Goal: Task Accomplishment & Management: Manage account settings

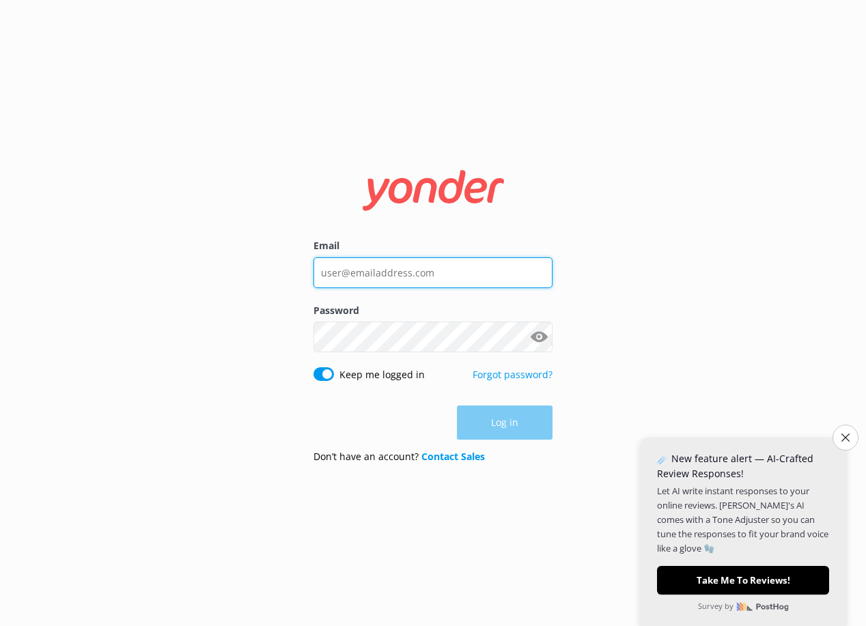
type input "[EMAIL_ADDRESS][DOMAIN_NAME]"
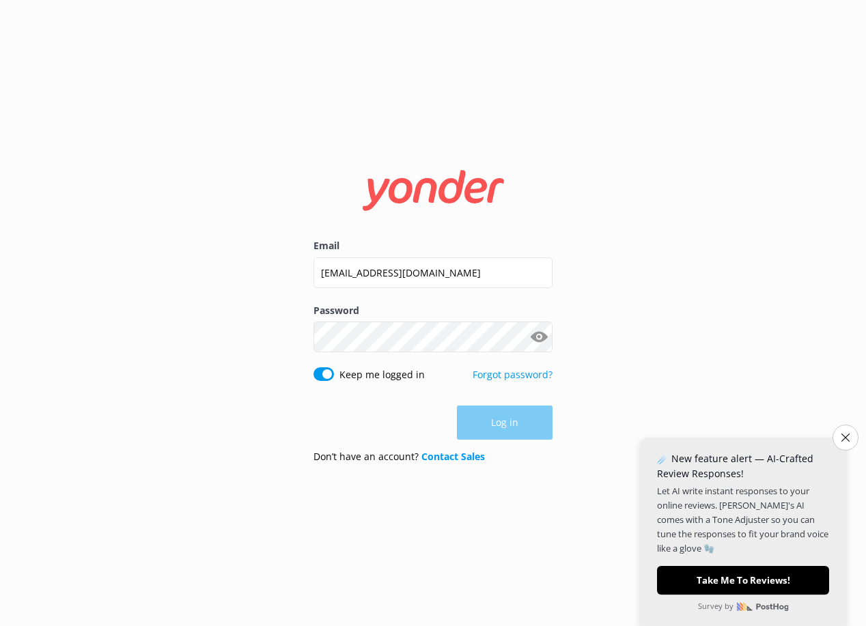
click at [503, 416] on div "Log in" at bounding box center [432, 423] width 239 height 34
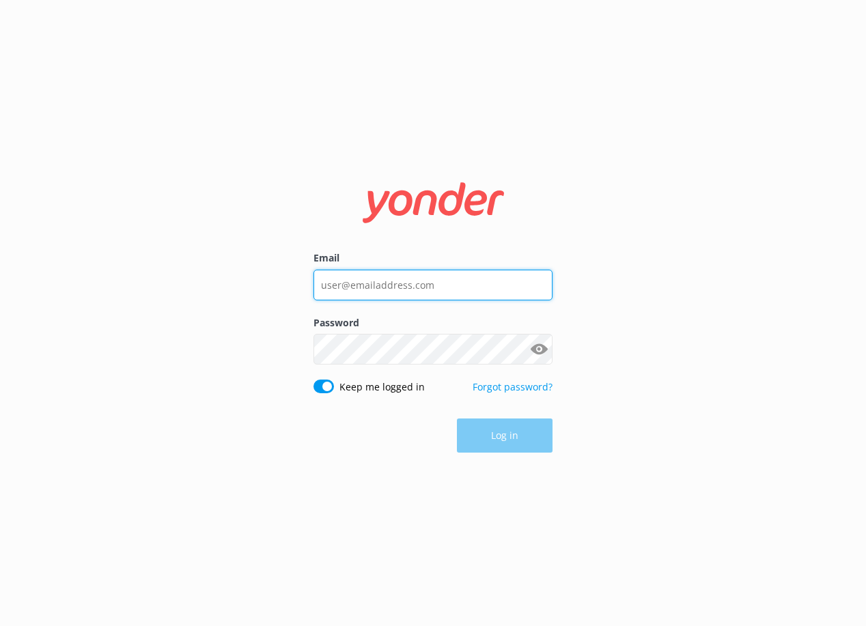
type input "[EMAIL_ADDRESS][DOMAIN_NAME]"
click at [493, 434] on div "Log in" at bounding box center [432, 436] width 239 height 34
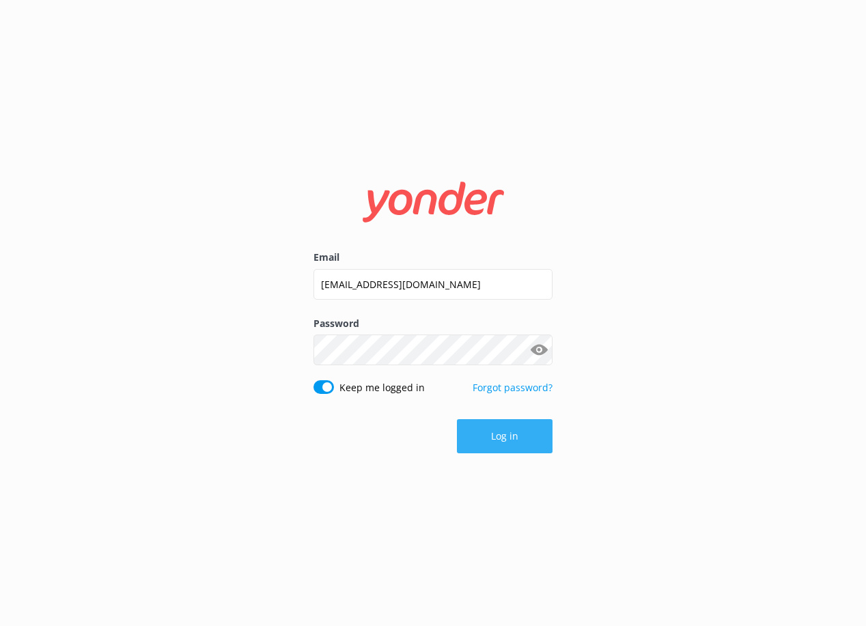
click at [537, 431] on button "Log in" at bounding box center [505, 436] width 96 height 34
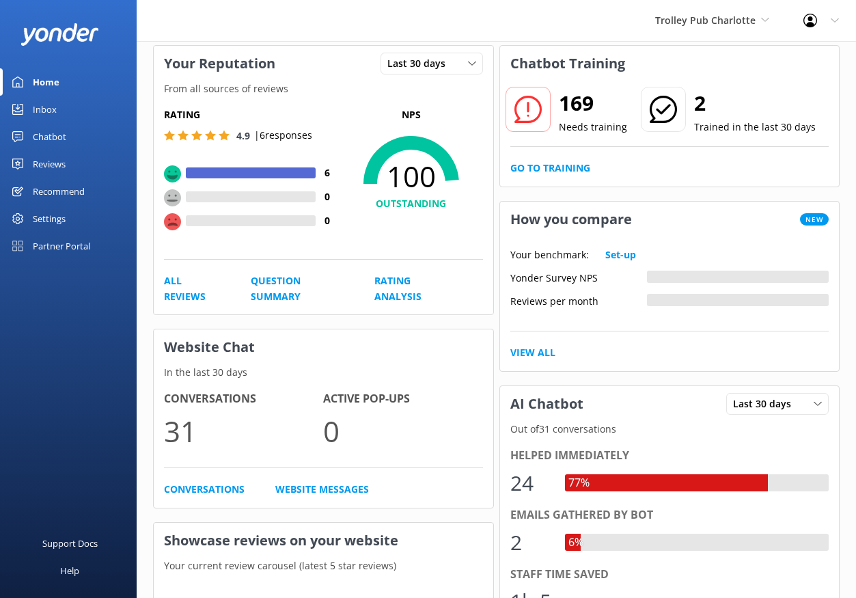
scroll to position [57, 0]
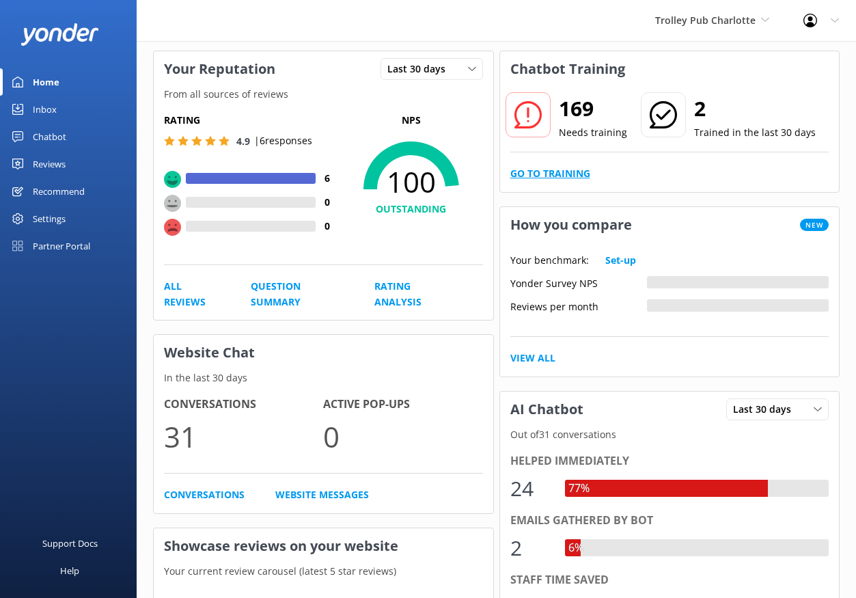
click at [548, 169] on link "Go to Training" at bounding box center [550, 173] width 80 height 15
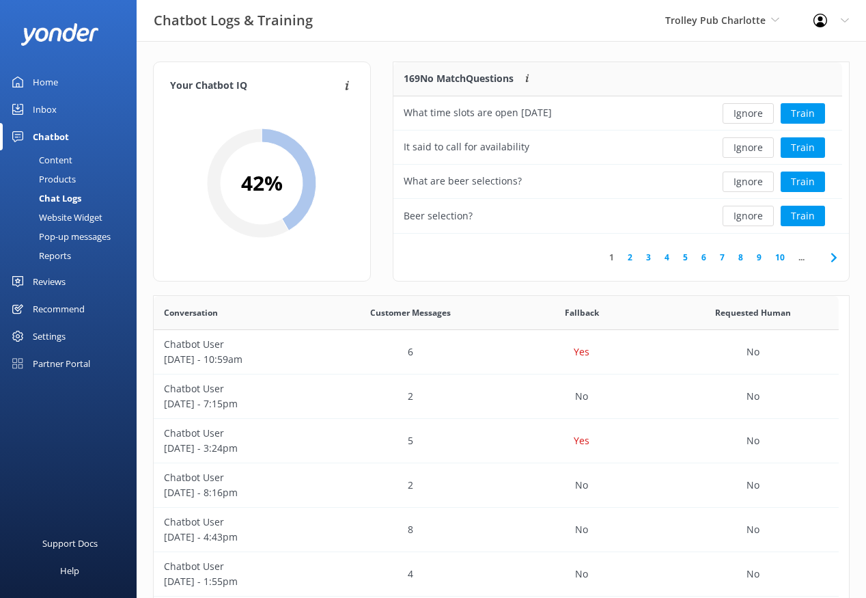
scroll to position [11, 11]
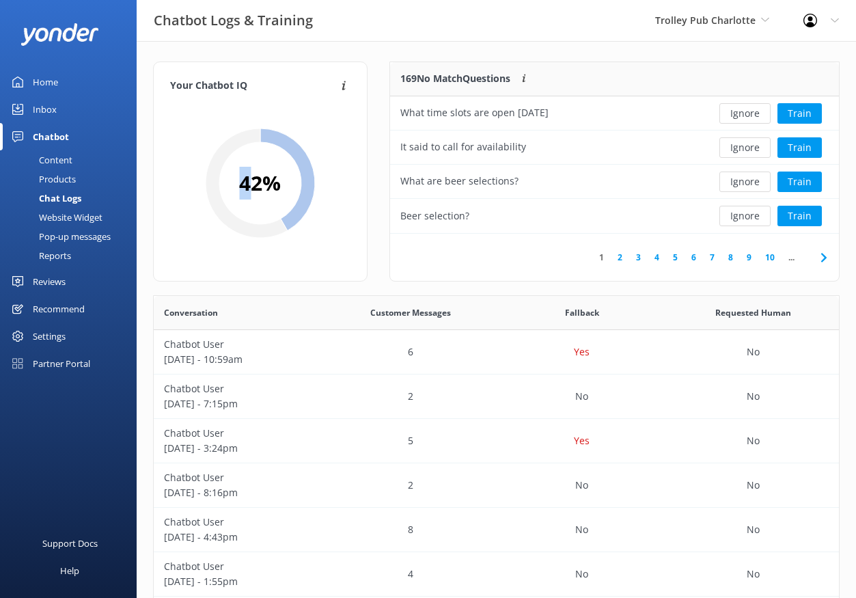
drag, startPoint x: 252, startPoint y: 150, endPoint x: 248, endPoint y: 193, distance: 43.2
click at [248, 193] on div "42 %" at bounding box center [260, 182] width 109 height 109
click at [255, 99] on div "Your Chatbot IQ Your Chatbot IQ is the percentage of trained FAQs against untra…" at bounding box center [260, 171] width 214 height 220
drag, startPoint x: 238, startPoint y: 89, endPoint x: 224, endPoint y: 110, distance: 25.2
click at [181, 82] on h4 "Your Chatbot IQ" at bounding box center [253, 86] width 167 height 15
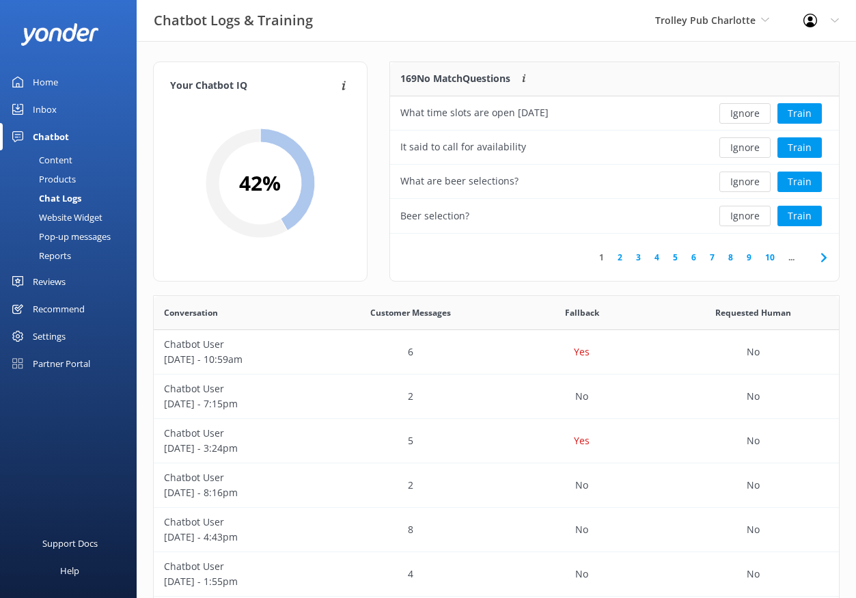
click at [234, 124] on div "42 %" at bounding box center [260, 183] width 180 height 163
drag, startPoint x: 244, startPoint y: 162, endPoint x: 279, endPoint y: 199, distance: 51.2
click at [279, 199] on icon at bounding box center [260, 182] width 109 height 109
click at [280, 199] on icon at bounding box center [260, 182] width 109 height 109
click at [281, 199] on icon at bounding box center [260, 182] width 109 height 109
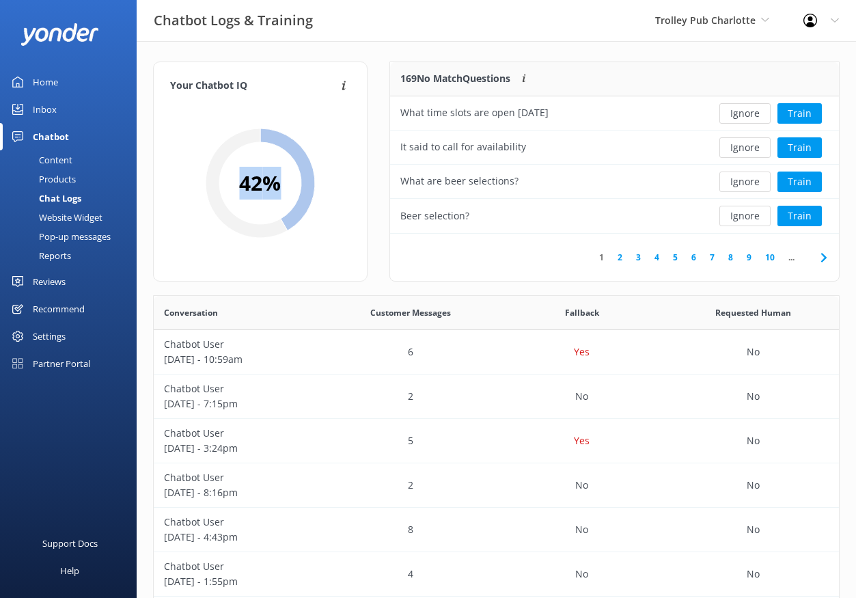
drag, startPoint x: 281, startPoint y: 167, endPoint x: 277, endPoint y: 176, distance: 9.8
click at [277, 176] on div "42 %" at bounding box center [260, 182] width 109 height 109
click at [277, 176] on h2 "42 %" at bounding box center [260, 183] width 42 height 33
click at [283, 162] on icon at bounding box center [260, 182] width 109 height 109
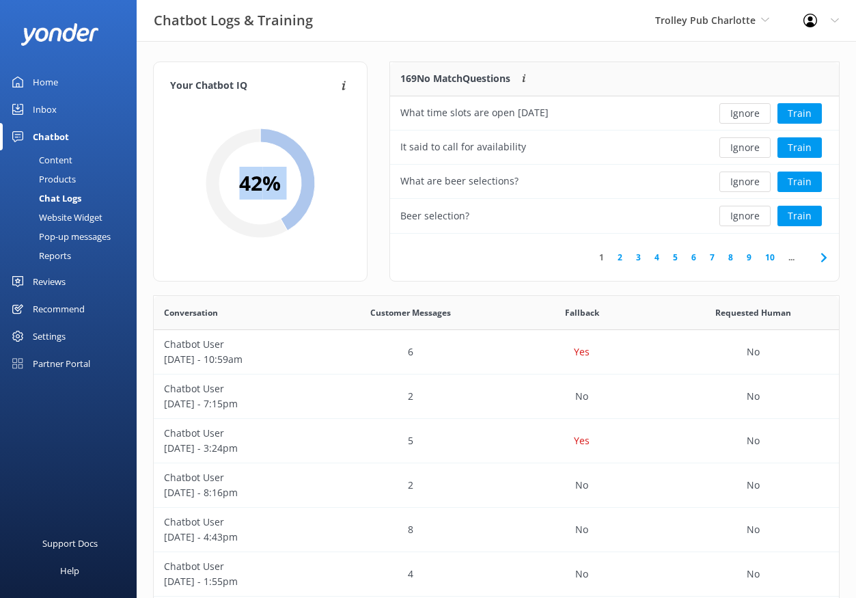
click at [283, 162] on icon at bounding box center [260, 182] width 109 height 109
click at [283, 161] on icon at bounding box center [260, 182] width 109 height 109
click at [287, 163] on icon at bounding box center [260, 182] width 109 height 109
click at [365, 169] on div "Your Chatbot IQ Your Chatbot IQ is the percentage of trained FAQs against untra…" at bounding box center [260, 171] width 214 height 220
click at [793, 114] on button "Train" at bounding box center [799, 113] width 44 height 20
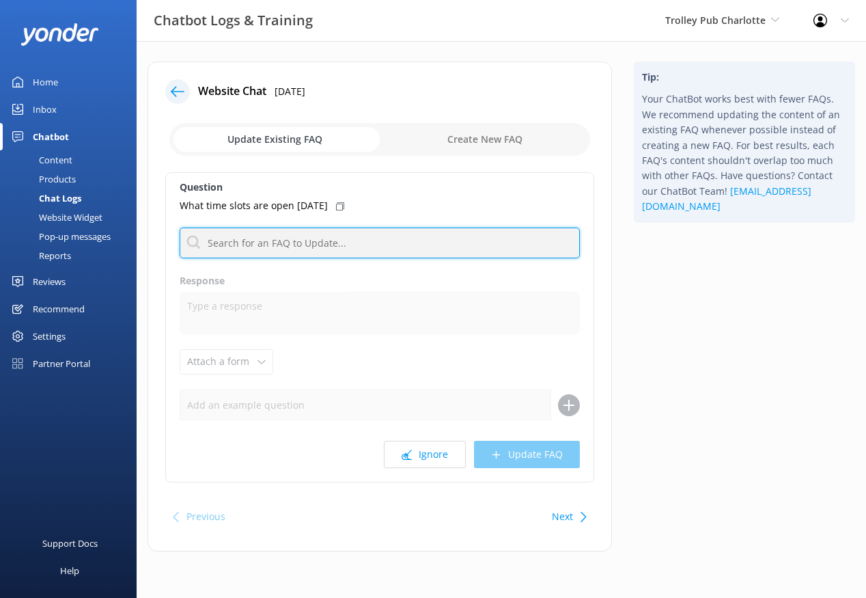
click at [326, 236] on input "text" at bounding box center [380, 242] width 400 height 31
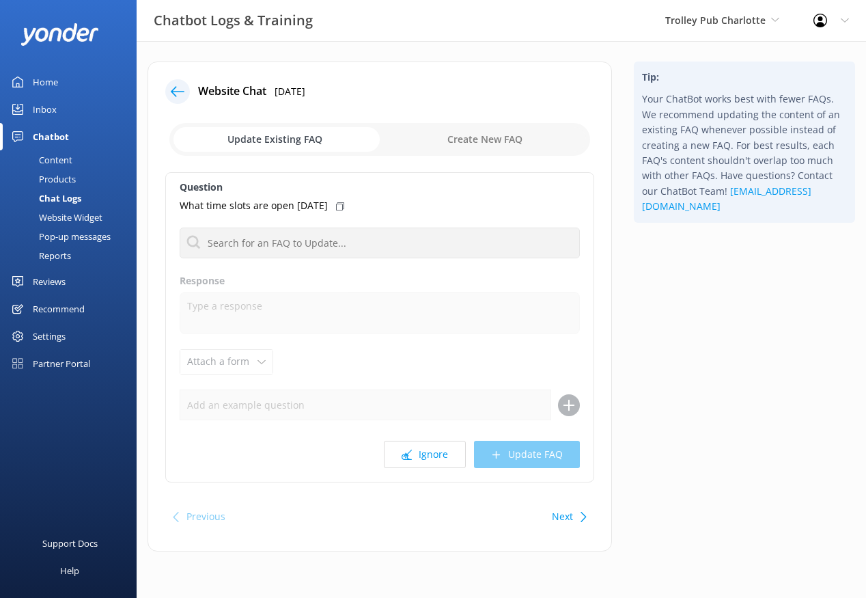
click at [540, 283] on label "Response" at bounding box center [380, 280] width 400 height 15
click at [71, 329] on div "Settings" at bounding box center [68, 335] width 137 height 27
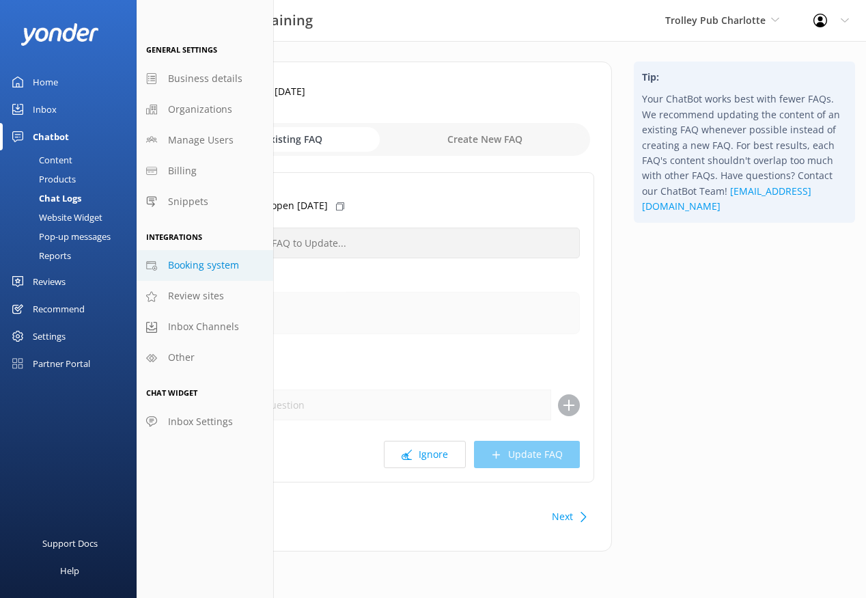
click at [186, 266] on span "Booking system" at bounding box center [203, 264] width 71 height 15
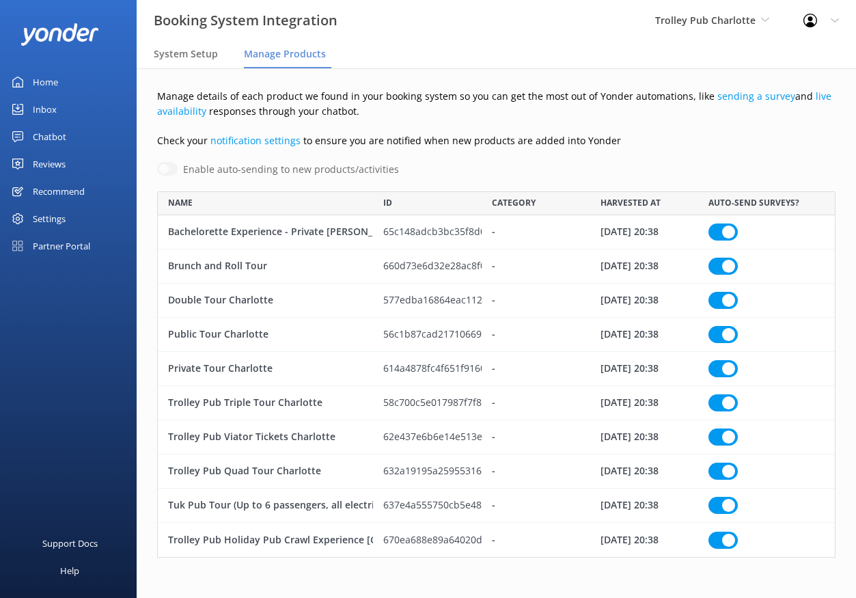
scroll to position [356, 668]
checkbox input "true"
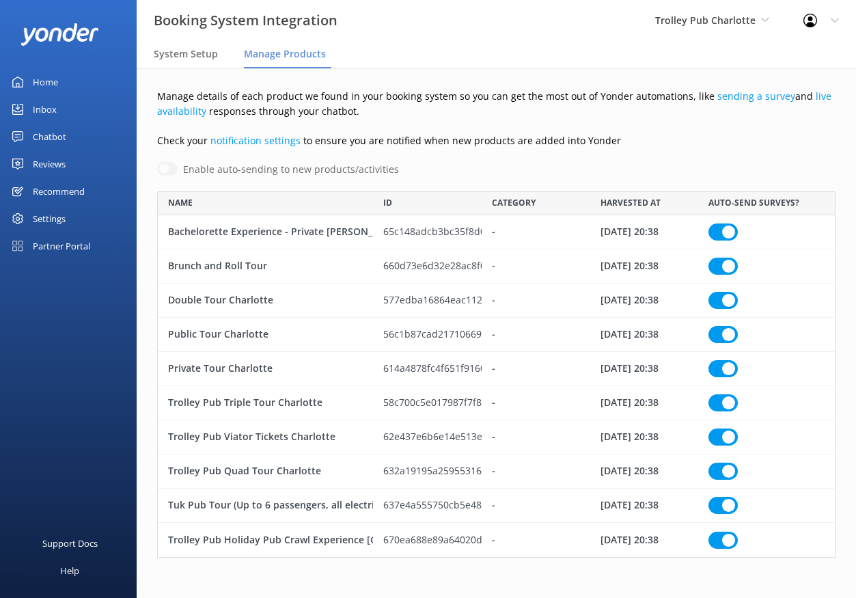
checkbox input "true"
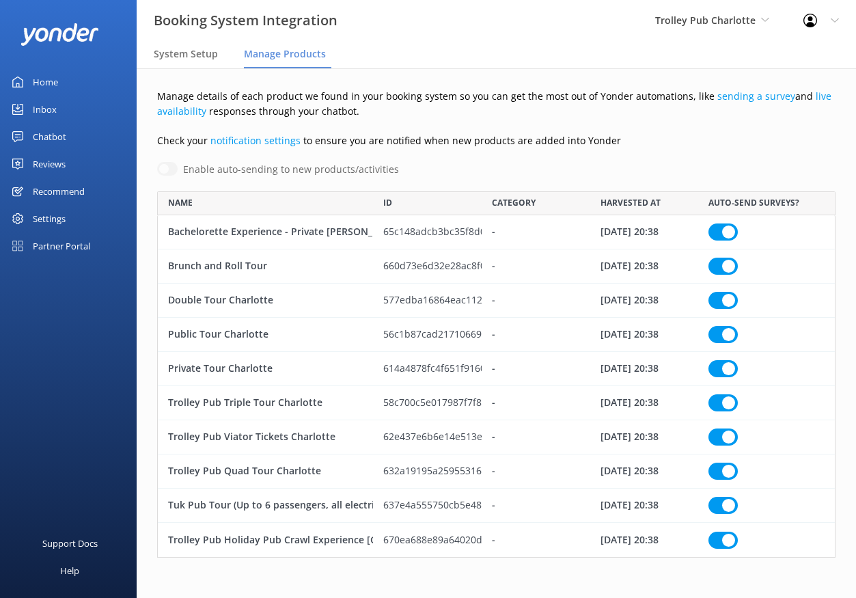
checkbox input "true"
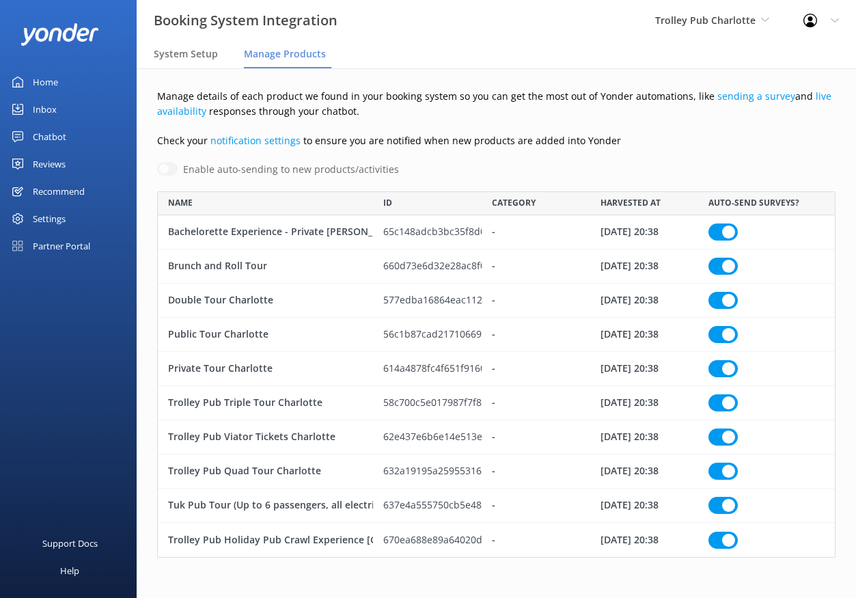
checkbox input "true"
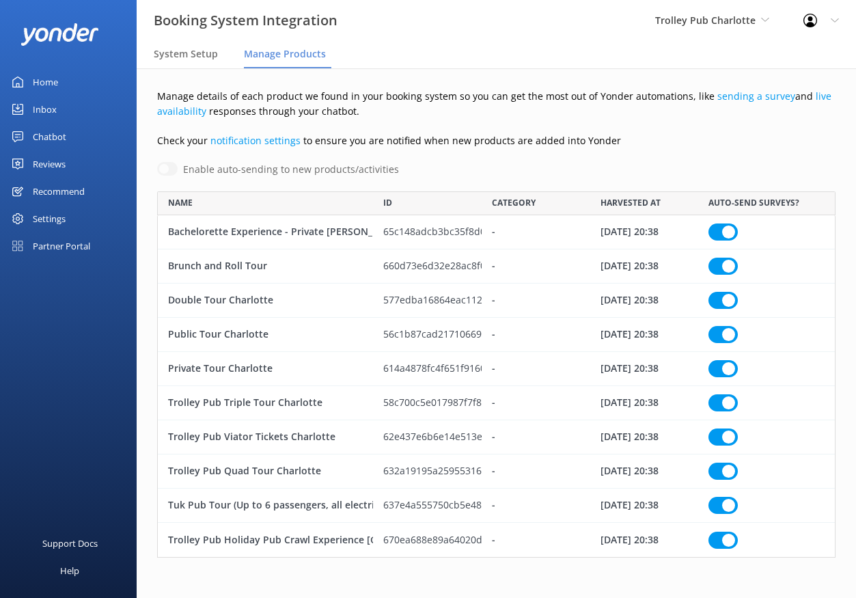
checkbox input "true"
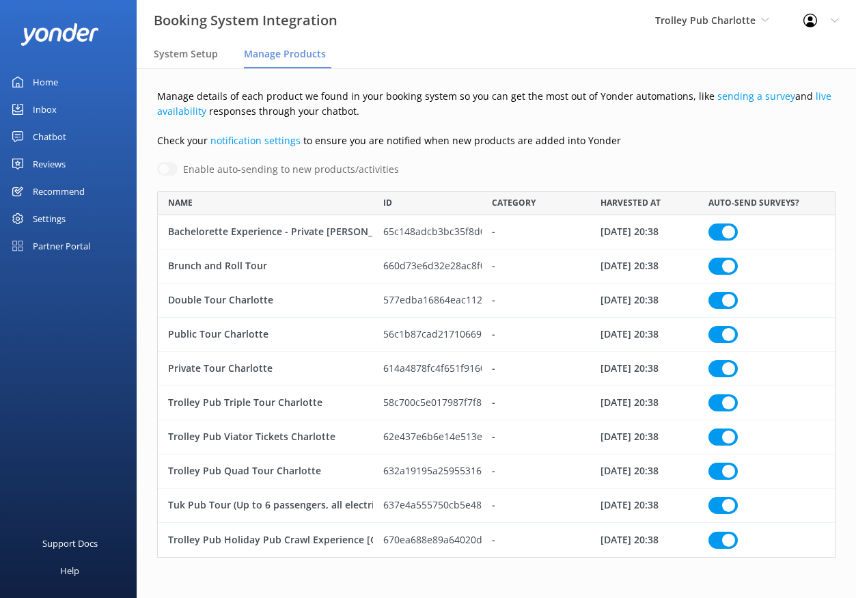
checkbox input "true"
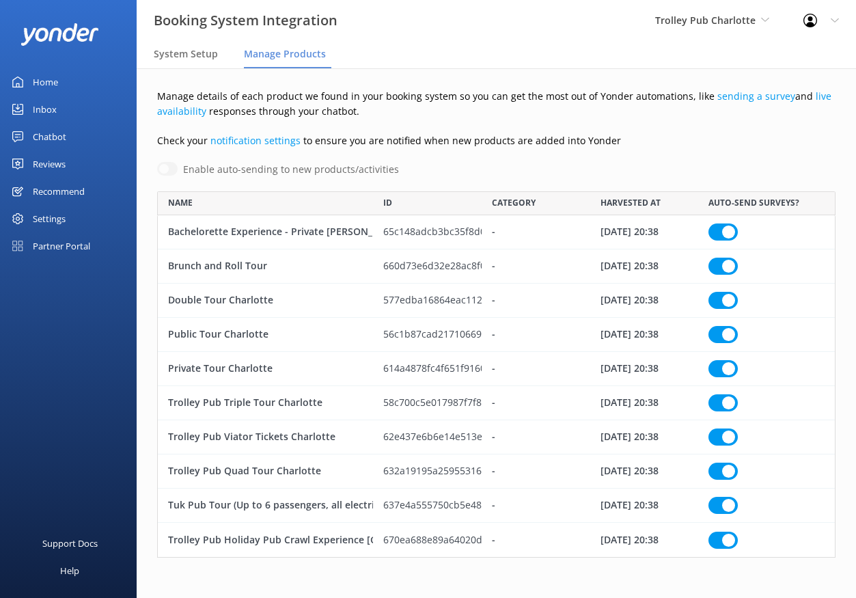
checkbox input "true"
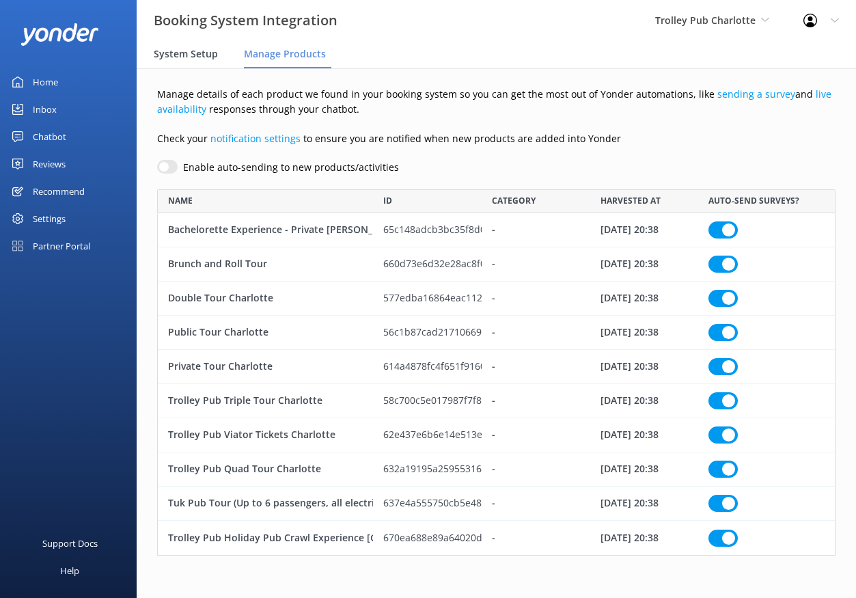
click at [198, 56] on span "System Setup" at bounding box center [186, 54] width 64 height 14
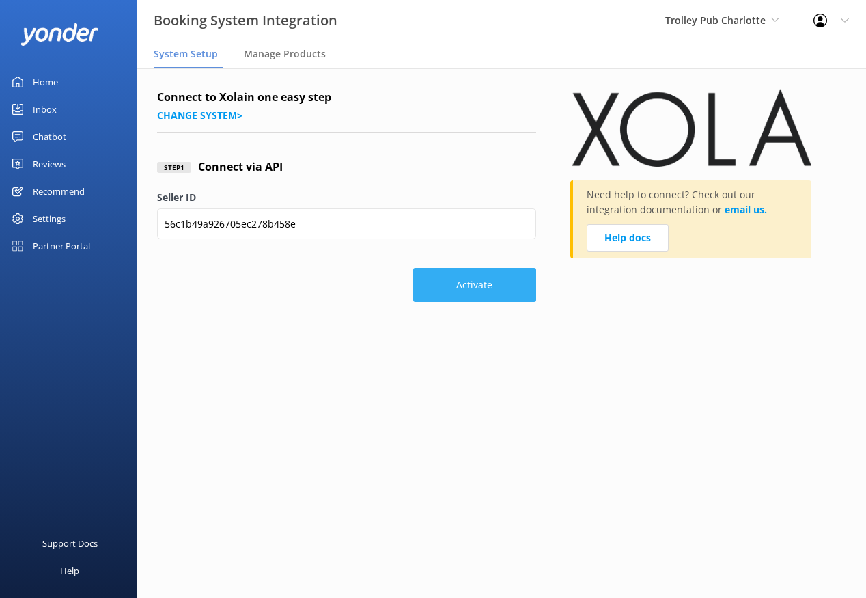
click at [483, 283] on button "Activate" at bounding box center [474, 285] width 123 height 34
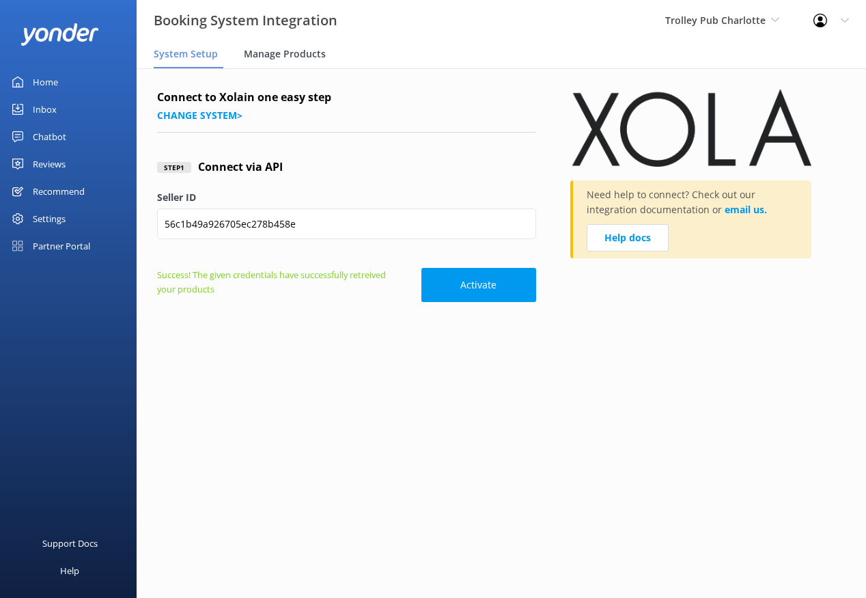
click at [296, 53] on span "Manage Products" at bounding box center [285, 54] width 82 height 14
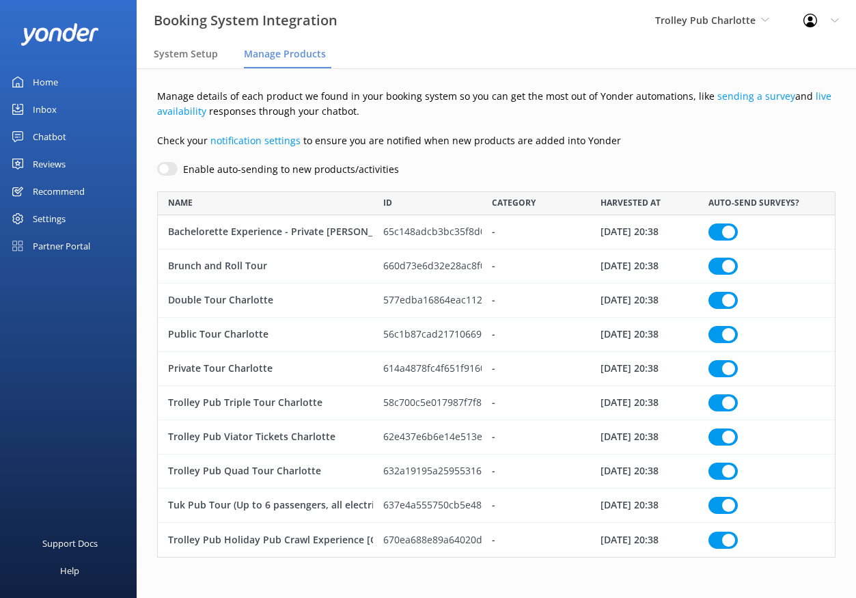
scroll to position [356, 668]
click at [83, 186] on div "Recommend" at bounding box center [59, 191] width 52 height 27
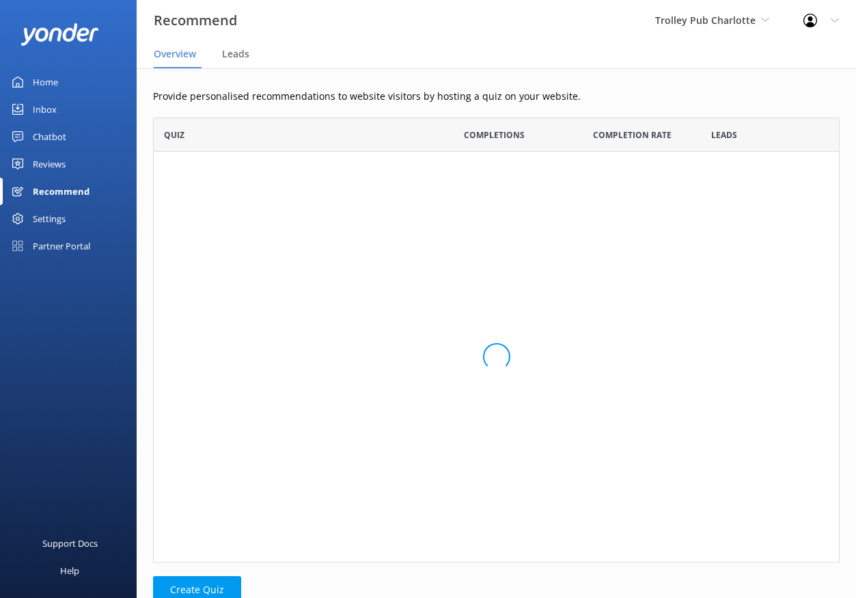
scroll to position [434, 676]
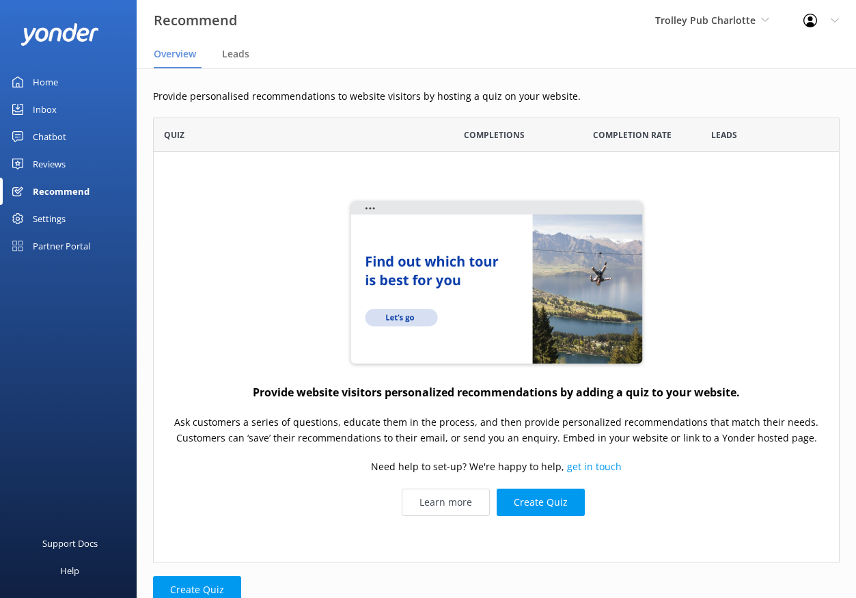
click at [81, 167] on link "Reviews" at bounding box center [68, 163] width 137 height 27
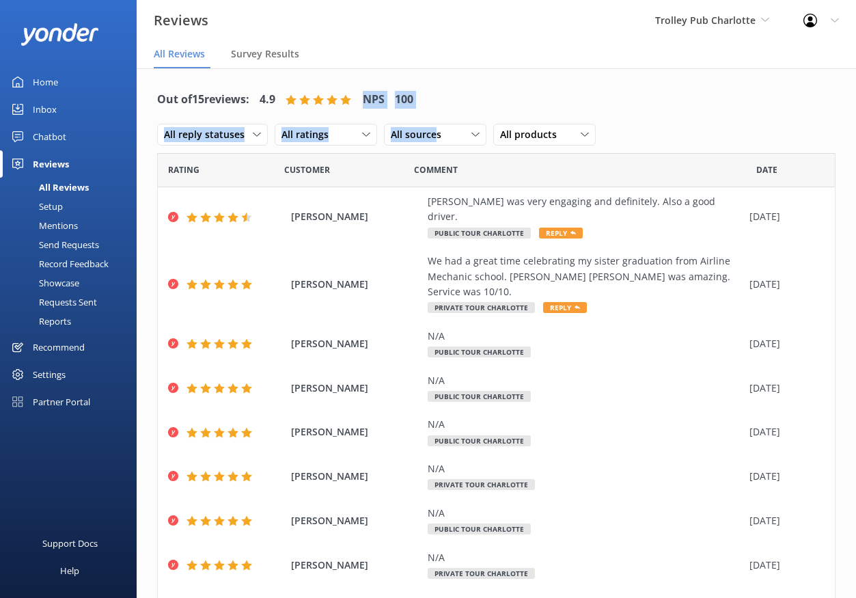
drag, startPoint x: 434, startPoint y: 108, endPoint x: 366, endPoint y: 101, distance: 68.0
click at [366, 101] on div "Out of 15 reviews: 4.9 NPS 100 All reply statuses All reply statuses Needs a re…" at bounding box center [496, 117] width 678 height 71
click at [366, 100] on div "Out of 15 reviews: 4.9 NPS 100" at bounding box center [285, 100] width 256 height 36
click at [273, 61] on div "Survey Results" at bounding box center [268, 54] width 74 height 27
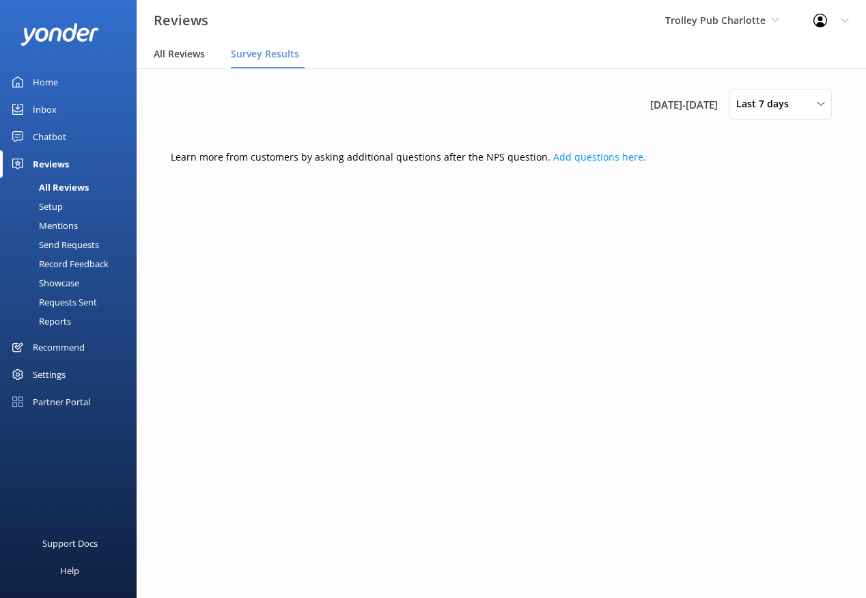
click at [189, 56] on span "All Reviews" at bounding box center [179, 54] width 51 height 14
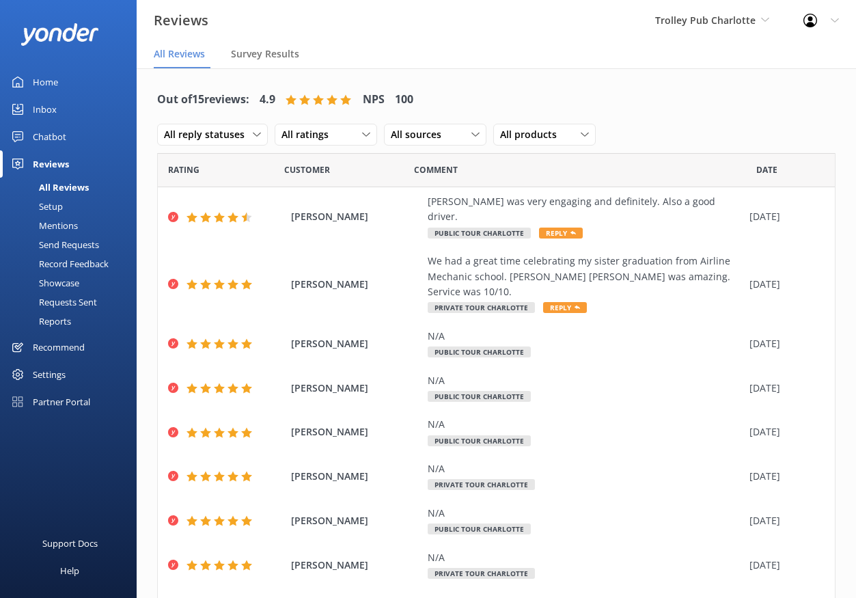
click at [72, 319] on link "Reports" at bounding box center [72, 320] width 128 height 19
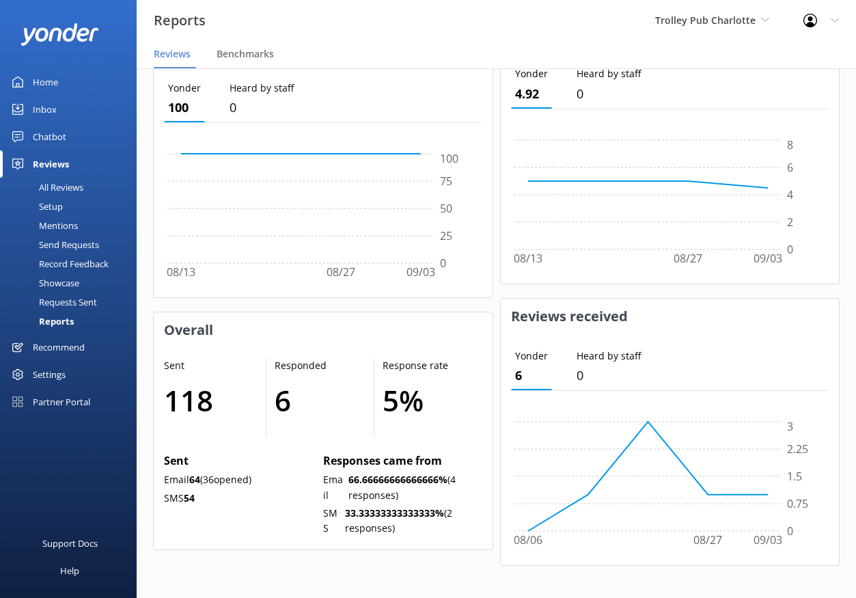
scroll to position [477, 0]
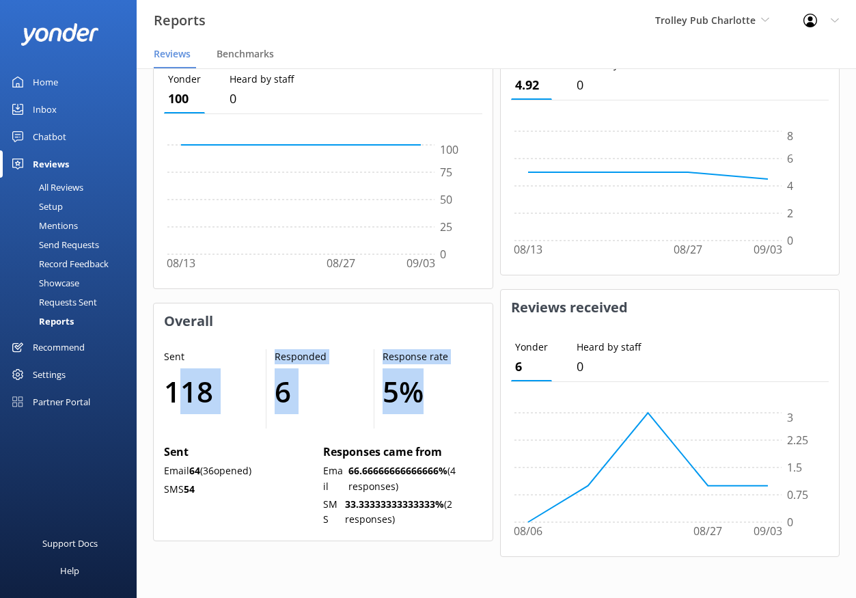
drag, startPoint x: 178, startPoint y: 382, endPoint x: 437, endPoint y: 393, distance: 259.7
click at [437, 393] on div "Sent 118 Responded 6 Response rate 5 %" at bounding box center [323, 388] width 318 height 79
click at [214, 369] on h1 "118" at bounding box center [208, 391] width 88 height 46
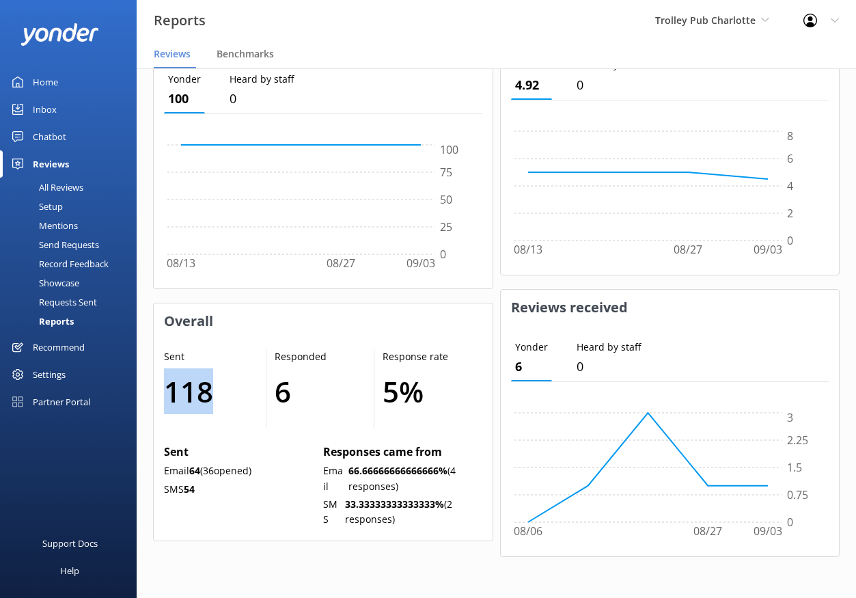
drag, startPoint x: 212, startPoint y: 376, endPoint x: 169, endPoint y: 382, distance: 42.8
click at [169, 382] on h1 "118" at bounding box center [208, 391] width 88 height 46
click at [181, 382] on h1 "118" at bounding box center [208, 391] width 88 height 46
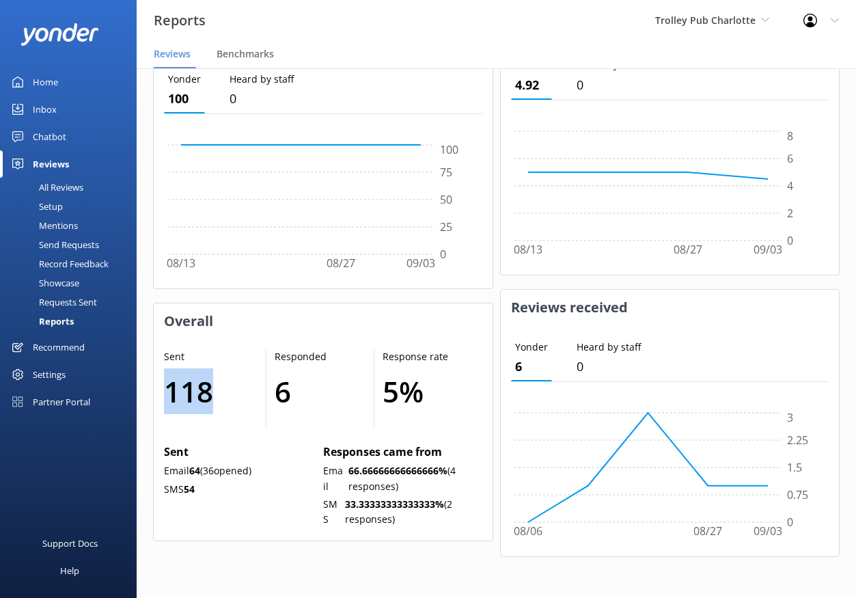
click at [181, 382] on h1 "118" at bounding box center [208, 391] width 88 height 46
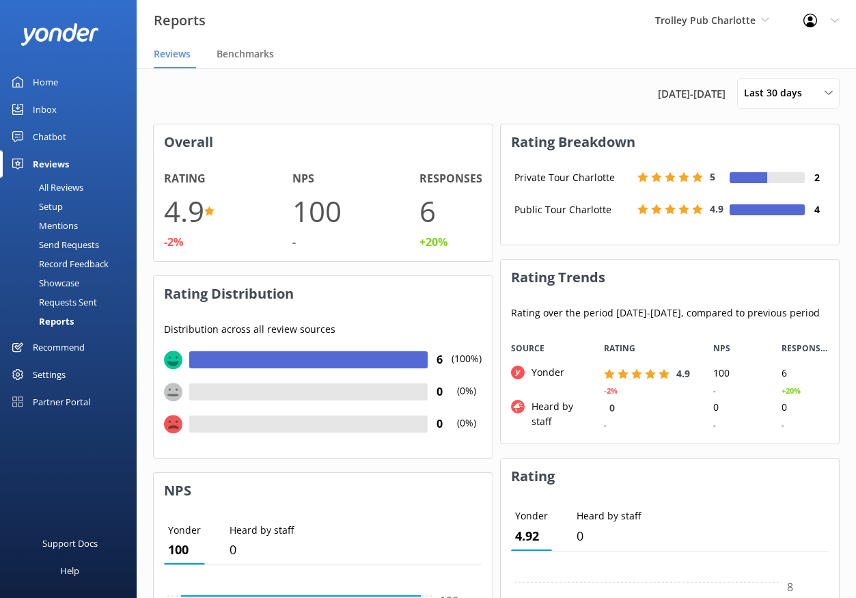
scroll to position [0, 0]
